Goal: Check status: Check status

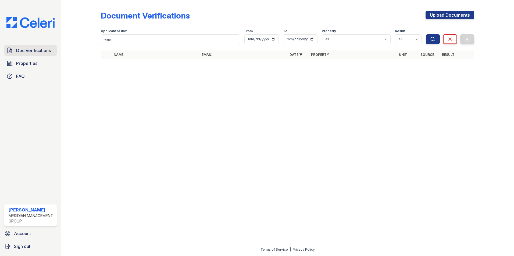
click at [39, 50] on span "Doc Verifications" at bounding box center [33, 50] width 35 height 6
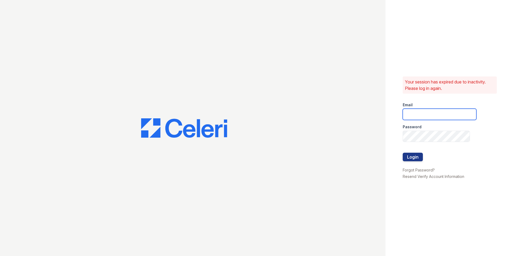
type input "nmendez@mmgmgt.com"
drag, startPoint x: 408, startPoint y: 151, endPoint x: 411, endPoint y: 154, distance: 4.8
click at [411, 154] on form "Email nmendez@mmgmgt.com Password Login" at bounding box center [440, 132] width 74 height 69
drag, startPoint x: 411, startPoint y: 154, endPoint x: 417, endPoint y: 158, distance: 6.6
click at [417, 158] on button "Login" at bounding box center [413, 157] width 20 height 9
